Goal: Find specific page/section: Find specific page/section

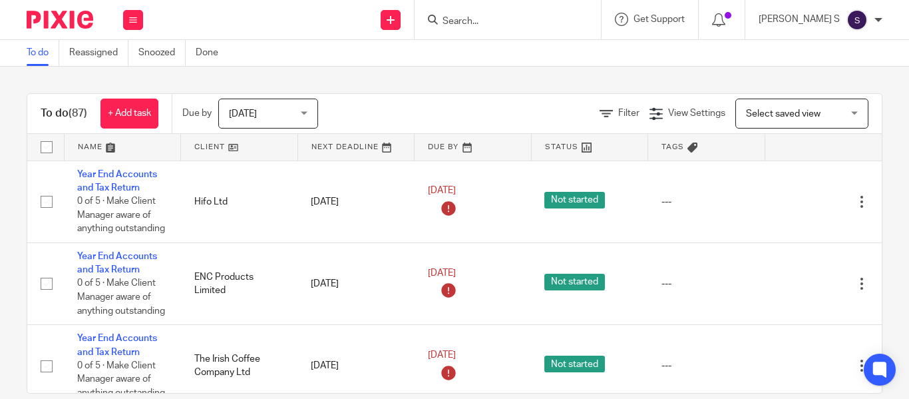
click at [544, 27] on input "Search" at bounding box center [501, 22] width 120 height 12
click at [532, 23] on input "Search" at bounding box center [501, 22] width 120 height 12
click at [526, 21] on input "Search" at bounding box center [501, 22] width 120 height 12
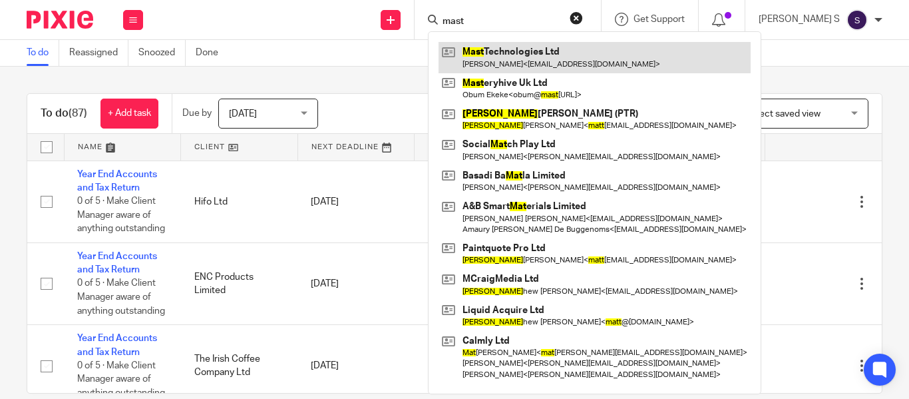
type input "mast"
click at [538, 52] on link at bounding box center [594, 57] width 312 height 31
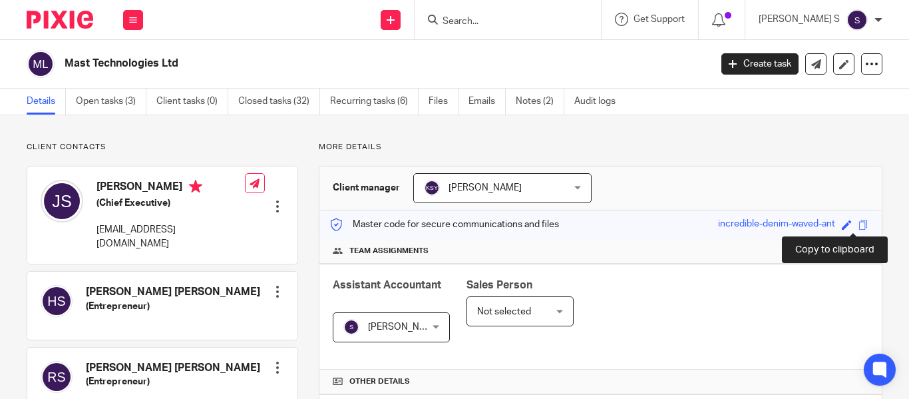
click at [858, 223] on span at bounding box center [863, 225] width 10 height 10
